Goal: Task Accomplishment & Management: Manage account settings

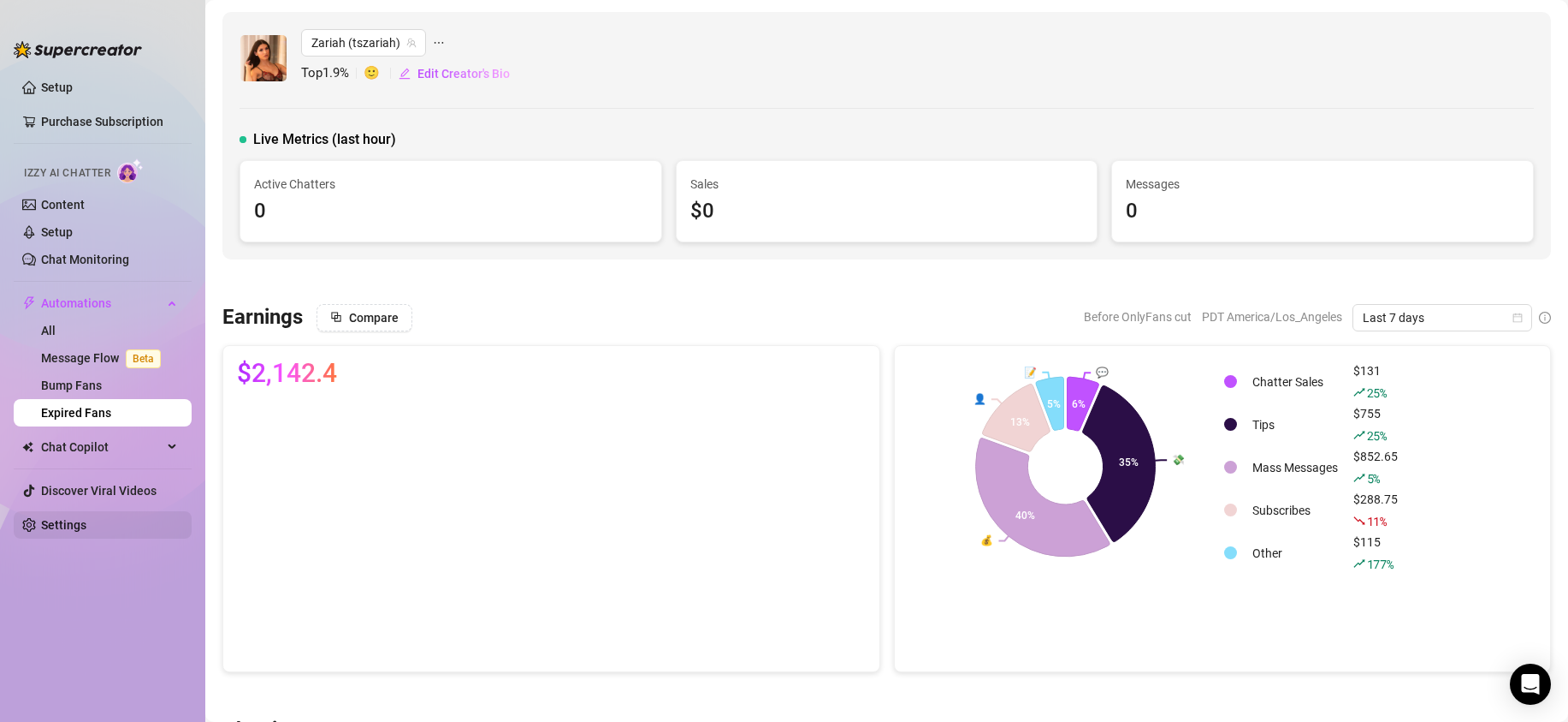
click at [57, 522] on link "Settings" at bounding box center [63, 524] width 45 height 13
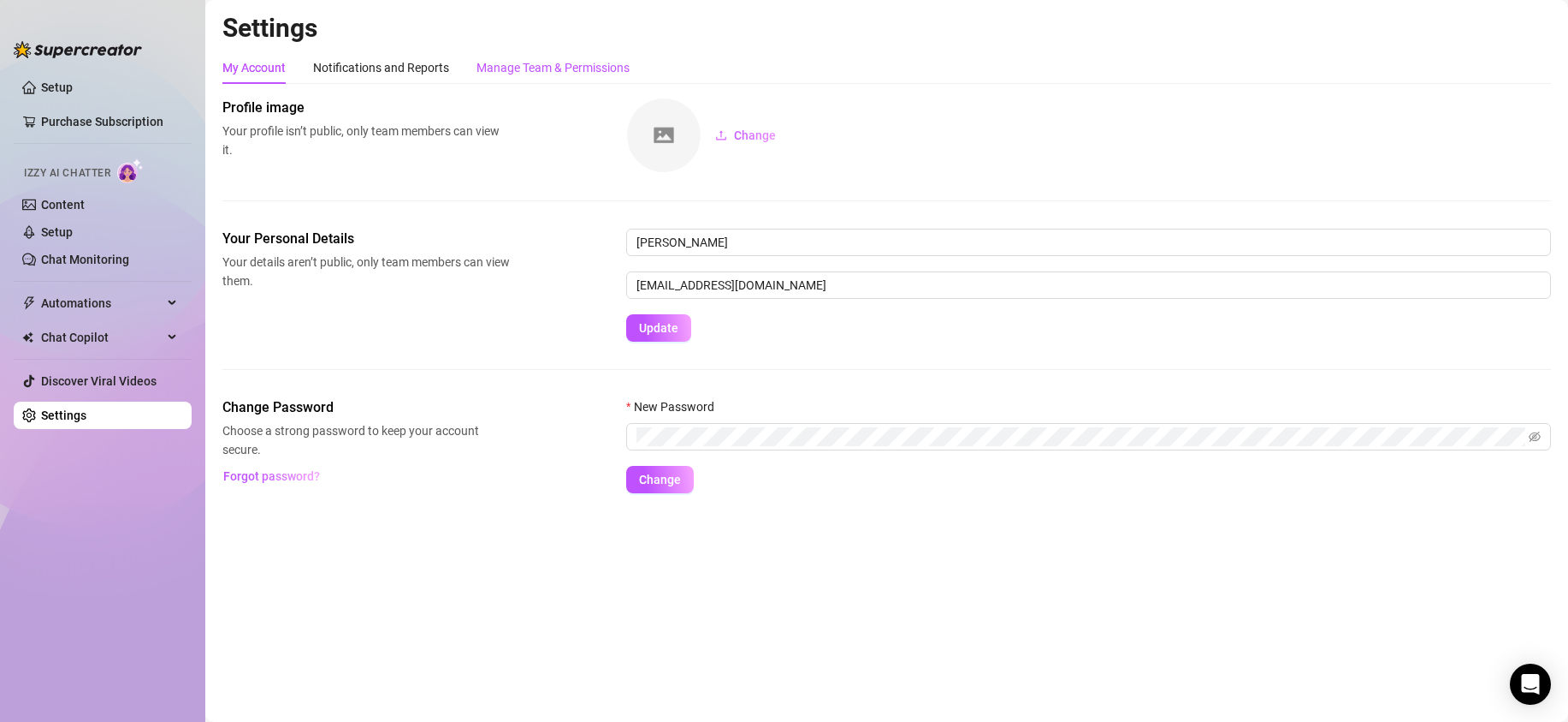
click at [551, 72] on div "Manage Team & Permissions" at bounding box center [553, 67] width 153 height 19
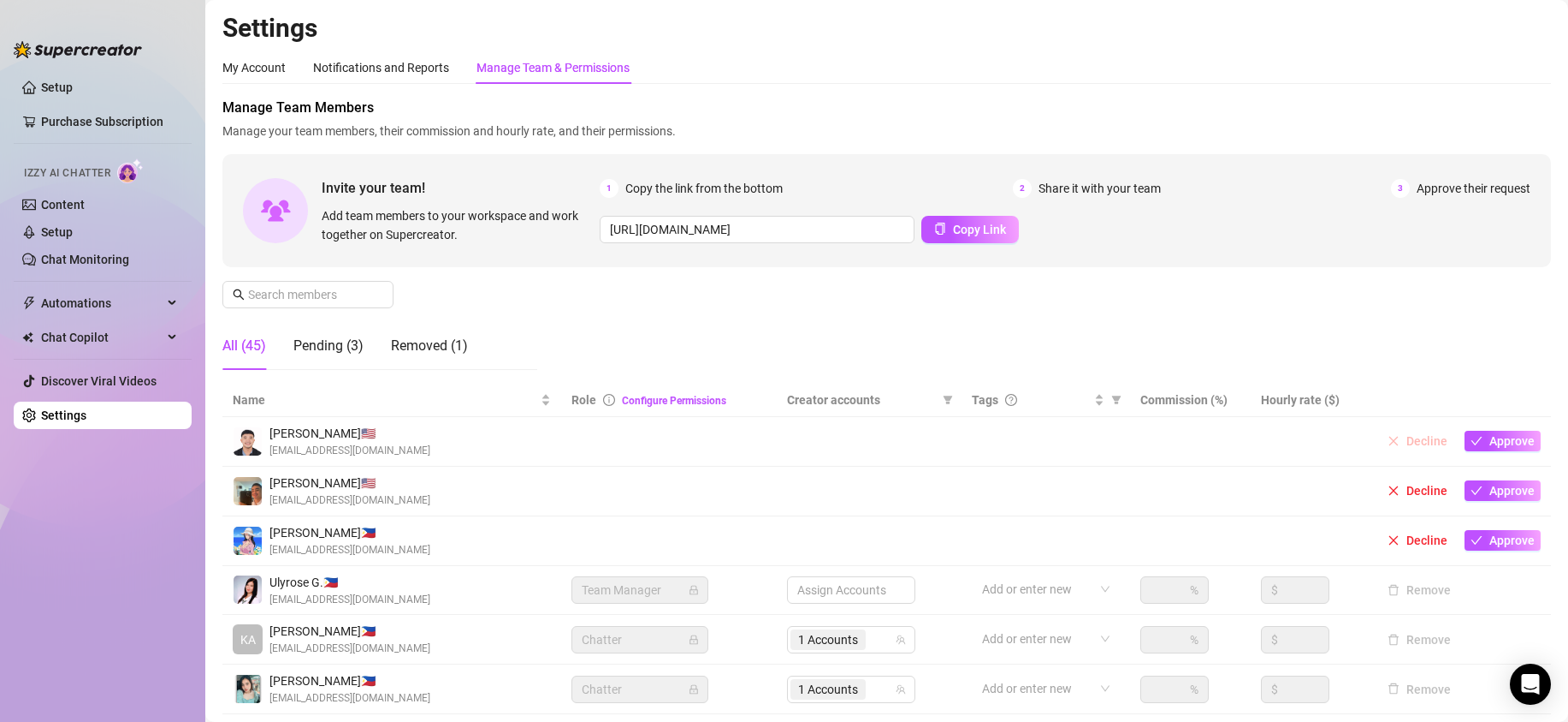
click at [1400, 446] on icon "close" at bounding box center [1393, 440] width 12 height 12
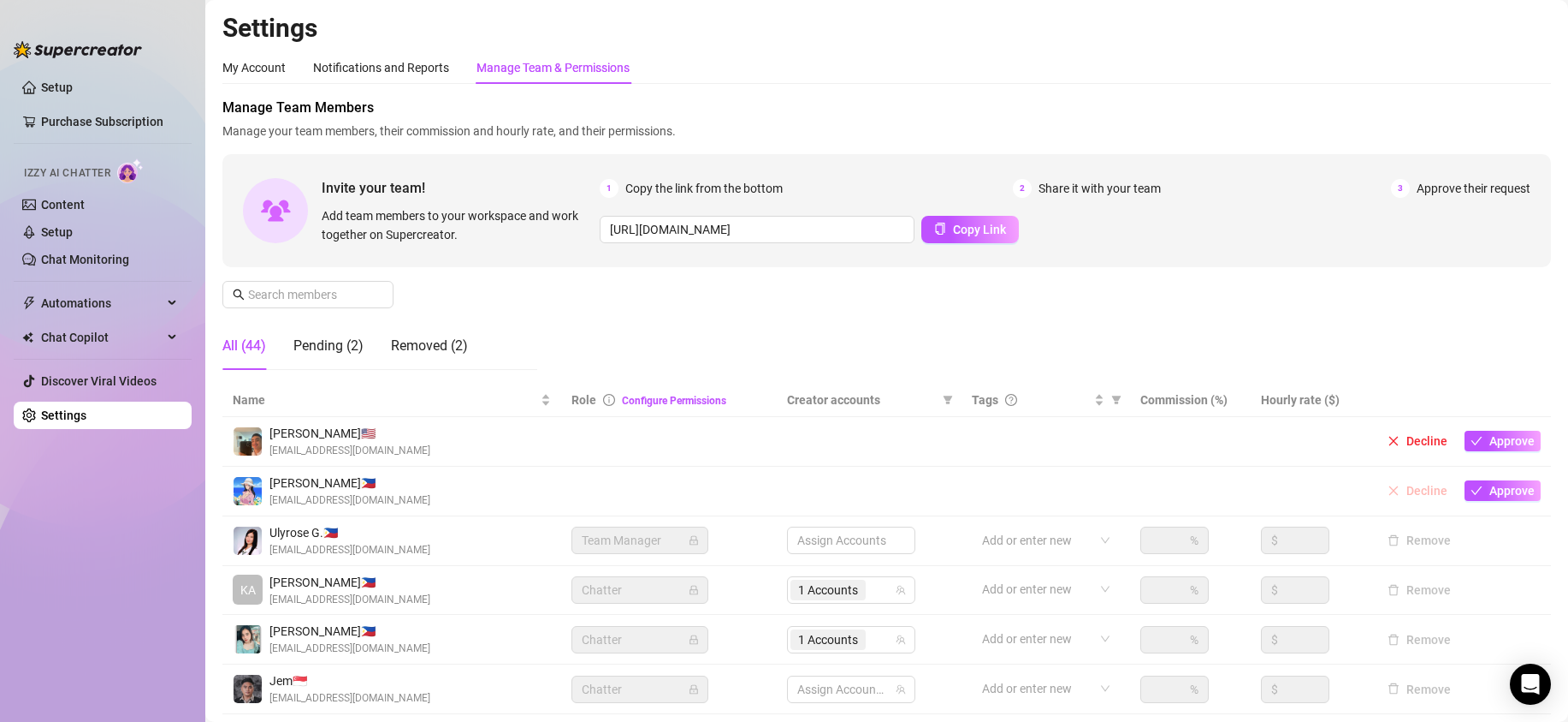
click at [1405, 490] on button "Decline" at bounding box center [1417, 490] width 74 height 21
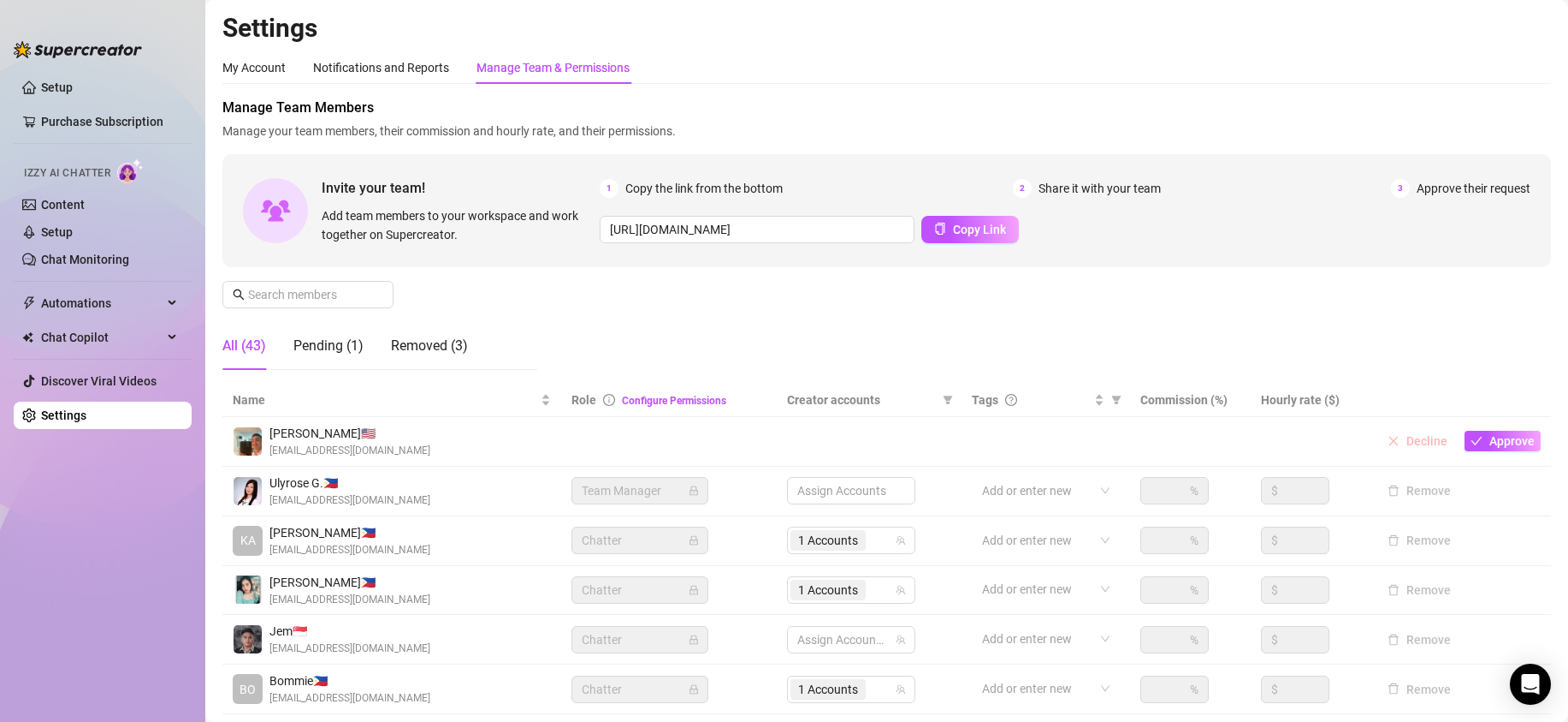
click at [1405, 439] on button "Decline" at bounding box center [1417, 440] width 74 height 21
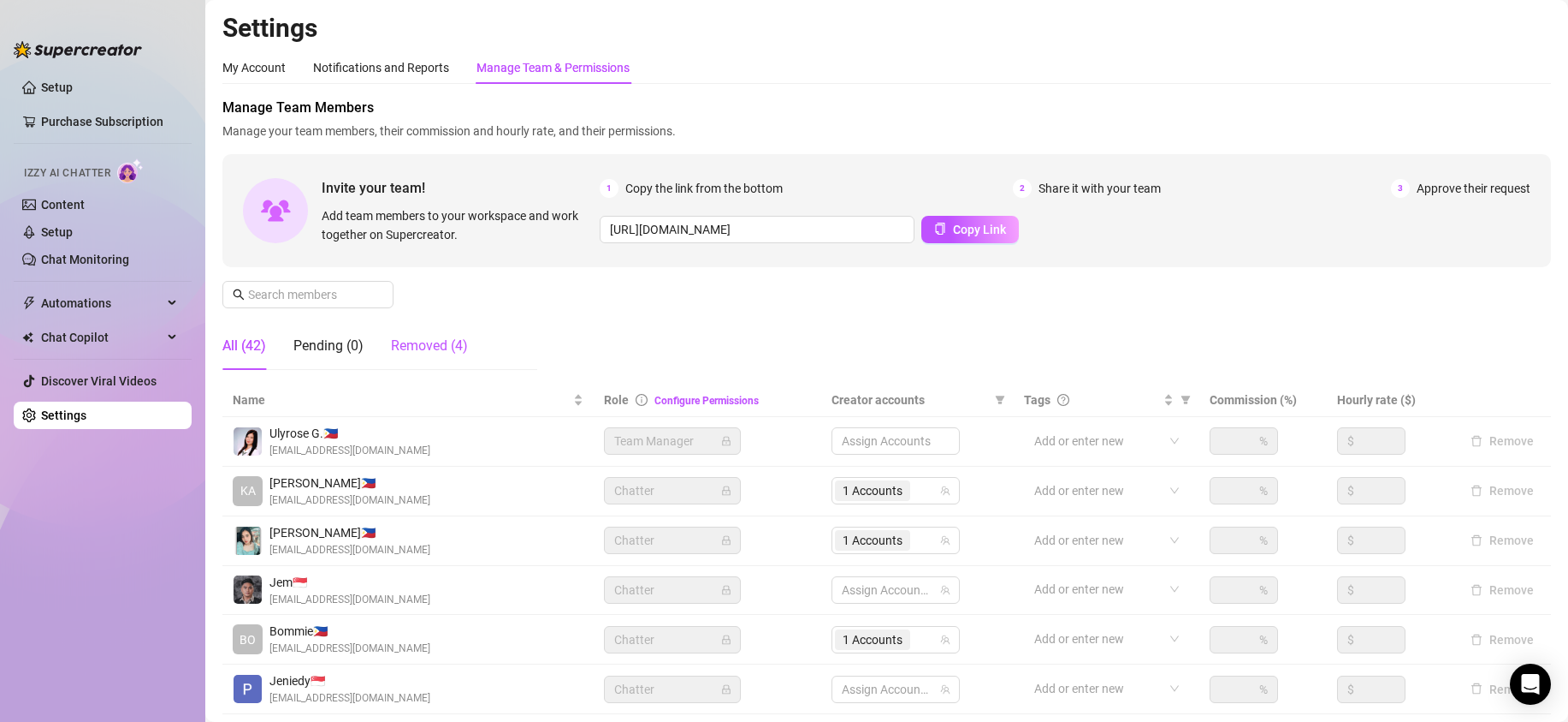
click at [430, 355] on div "Removed (4)" at bounding box center [429, 345] width 77 height 21
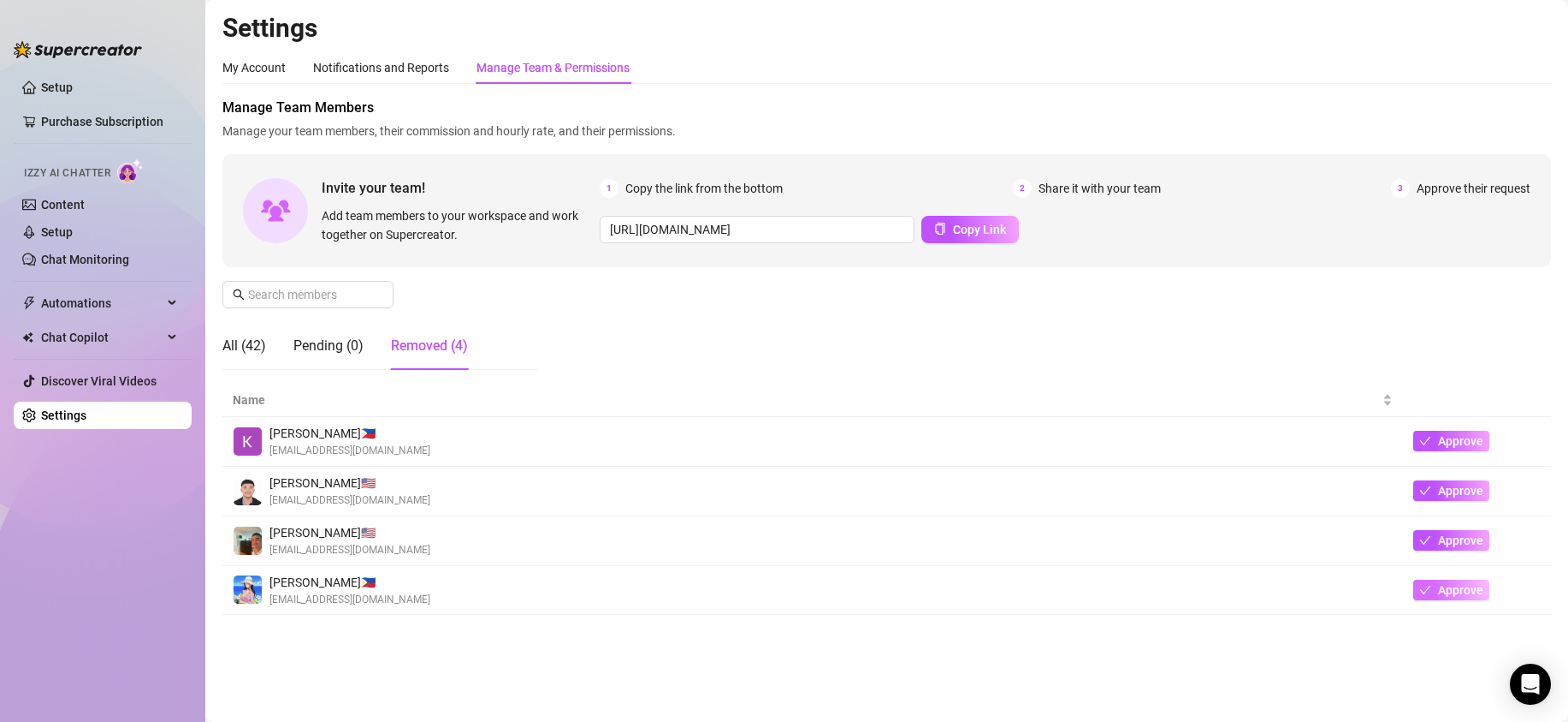
click at [1432, 587] on icon "check" at bounding box center [1425, 589] width 12 height 12
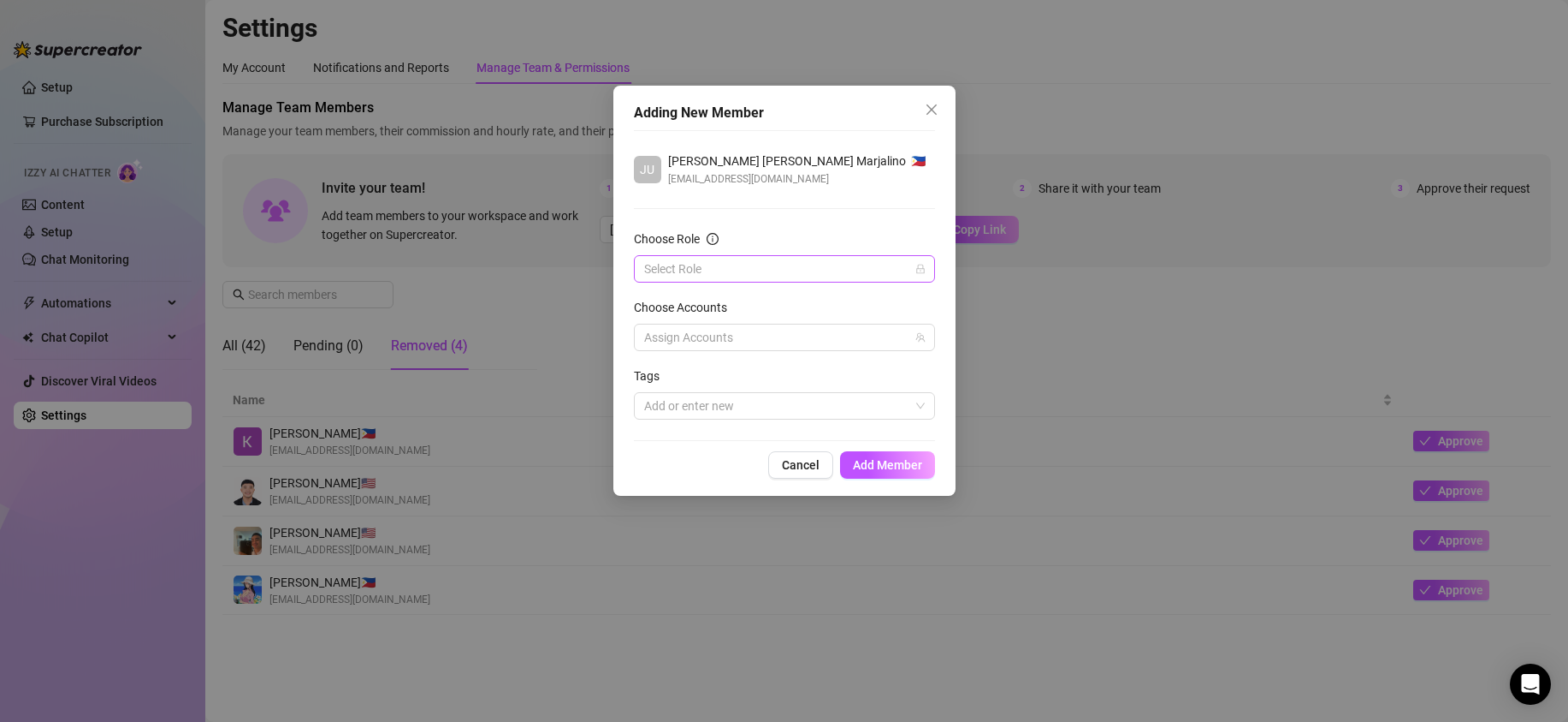
click at [764, 271] on input "Choose Role" at bounding box center [777, 268] width 265 height 26
click at [750, 300] on div "Chatter" at bounding box center [784, 302] width 274 height 19
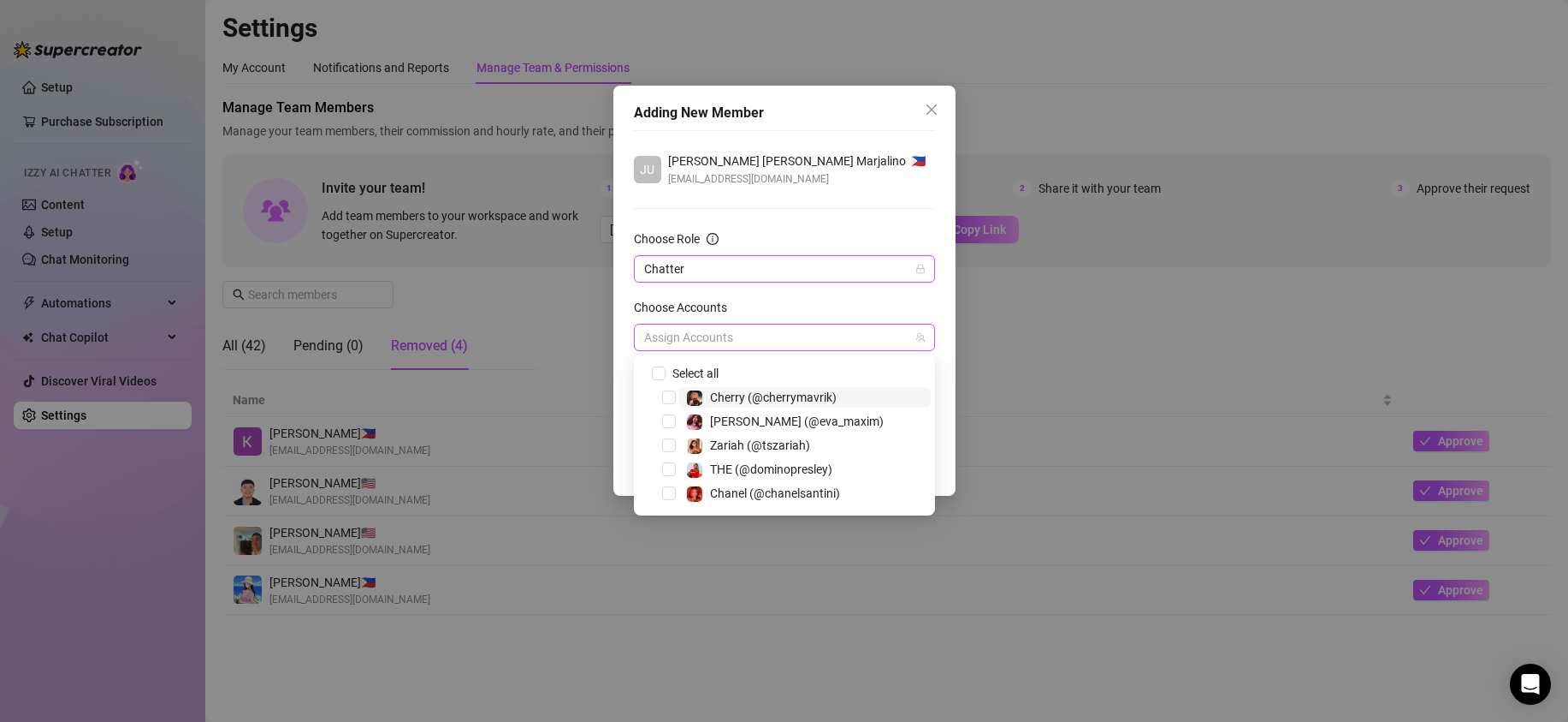
click at [756, 336] on div at bounding box center [775, 337] width 276 height 24
click at [666, 447] on span "Select tree node" at bounding box center [668, 445] width 13 height 13
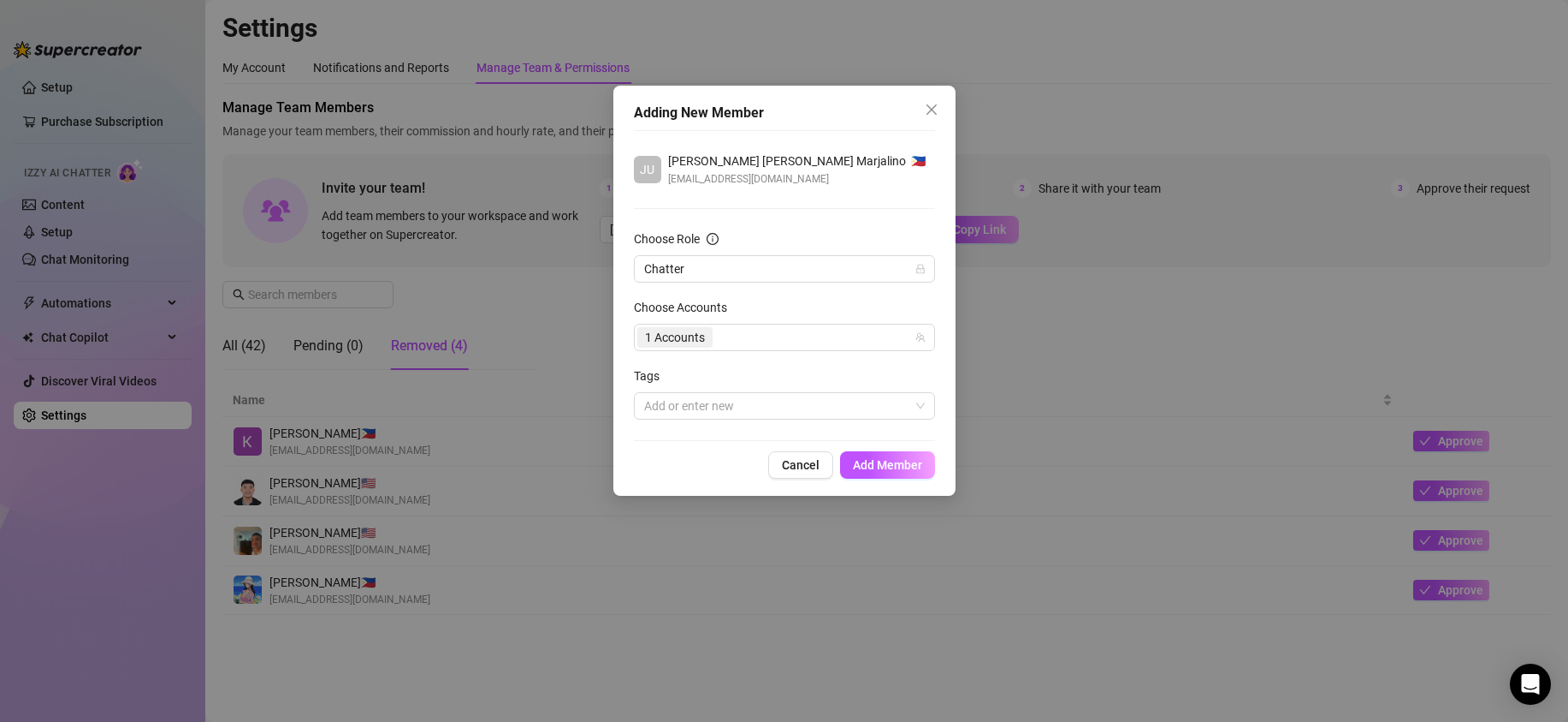
click at [938, 179] on div "Adding New Member [PERSON_NAME] [PERSON_NAME] Marjalino 🇵🇭 [PERSON_NAME][EMAIL_…" at bounding box center [785, 291] width 342 height 410
click at [751, 405] on div at bounding box center [775, 406] width 276 height 24
click at [838, 407] on div at bounding box center [775, 406] width 276 height 24
click at [884, 463] on span "Add Member" at bounding box center [887, 464] width 69 height 13
